Goal: Obtain resource: Obtain resource

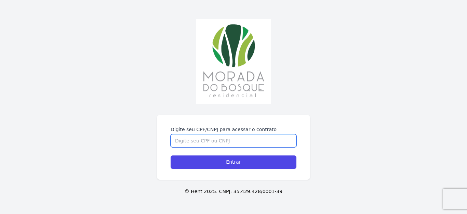
click at [196, 143] on input "Digite seu CPF/CNPJ para acessar o contrato" at bounding box center [234, 140] width 126 height 13
paste input "77519329020"
type input "77519329020"
click at [171, 155] on input "Entrar" at bounding box center [234, 161] width 126 height 13
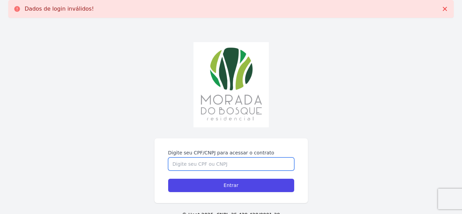
click at [180, 163] on input "Digite seu CPF/CNPJ para acessar o contrato" at bounding box center [231, 163] width 126 height 13
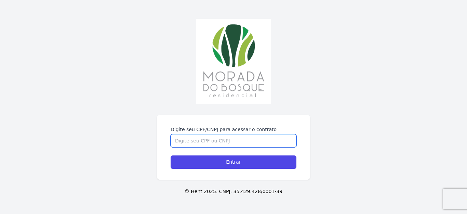
click at [221, 137] on input "Digite seu CPF/CNPJ para acessar o contrato" at bounding box center [234, 140] width 126 height 13
paste input "77519329020"
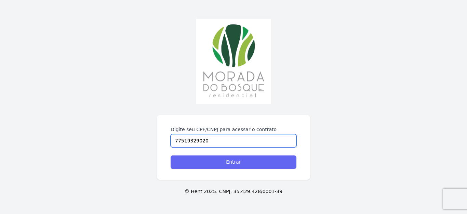
type input "77519329020"
click at [238, 166] on input "Entrar" at bounding box center [234, 161] width 126 height 13
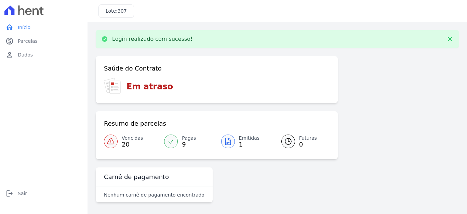
scroll to position [2, 0]
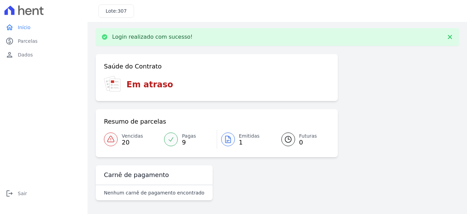
click at [127, 140] on span "20" at bounding box center [132, 142] width 21 height 5
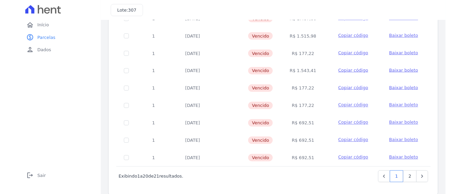
scroll to position [302, 0]
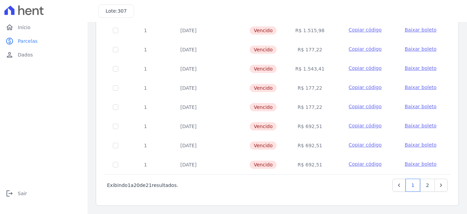
click at [407, 125] on span "Baixar boleto" at bounding box center [421, 125] width 32 height 5
click at [410, 145] on span "Baixar boleto" at bounding box center [421, 144] width 32 height 5
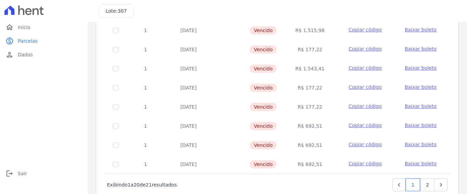
scroll to position [322, 0]
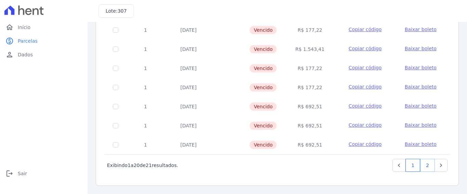
click at [422, 165] on link "2" at bounding box center [427, 165] width 15 height 13
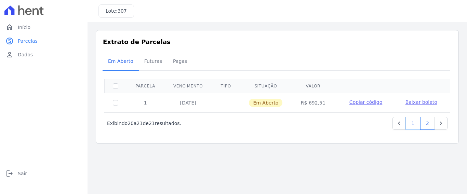
click at [414, 124] on link "1" at bounding box center [413, 123] width 15 height 13
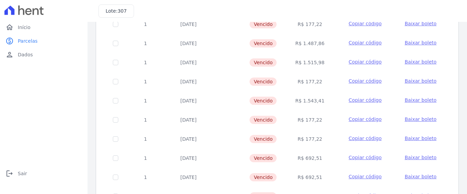
scroll to position [322, 0]
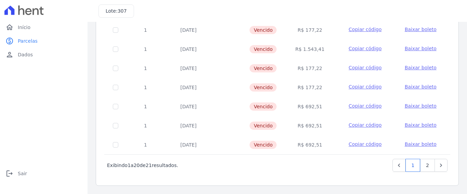
click at [420, 144] on span "Baixar boleto" at bounding box center [421, 144] width 32 height 5
